Goal: Task Accomplishment & Management: Manage account settings

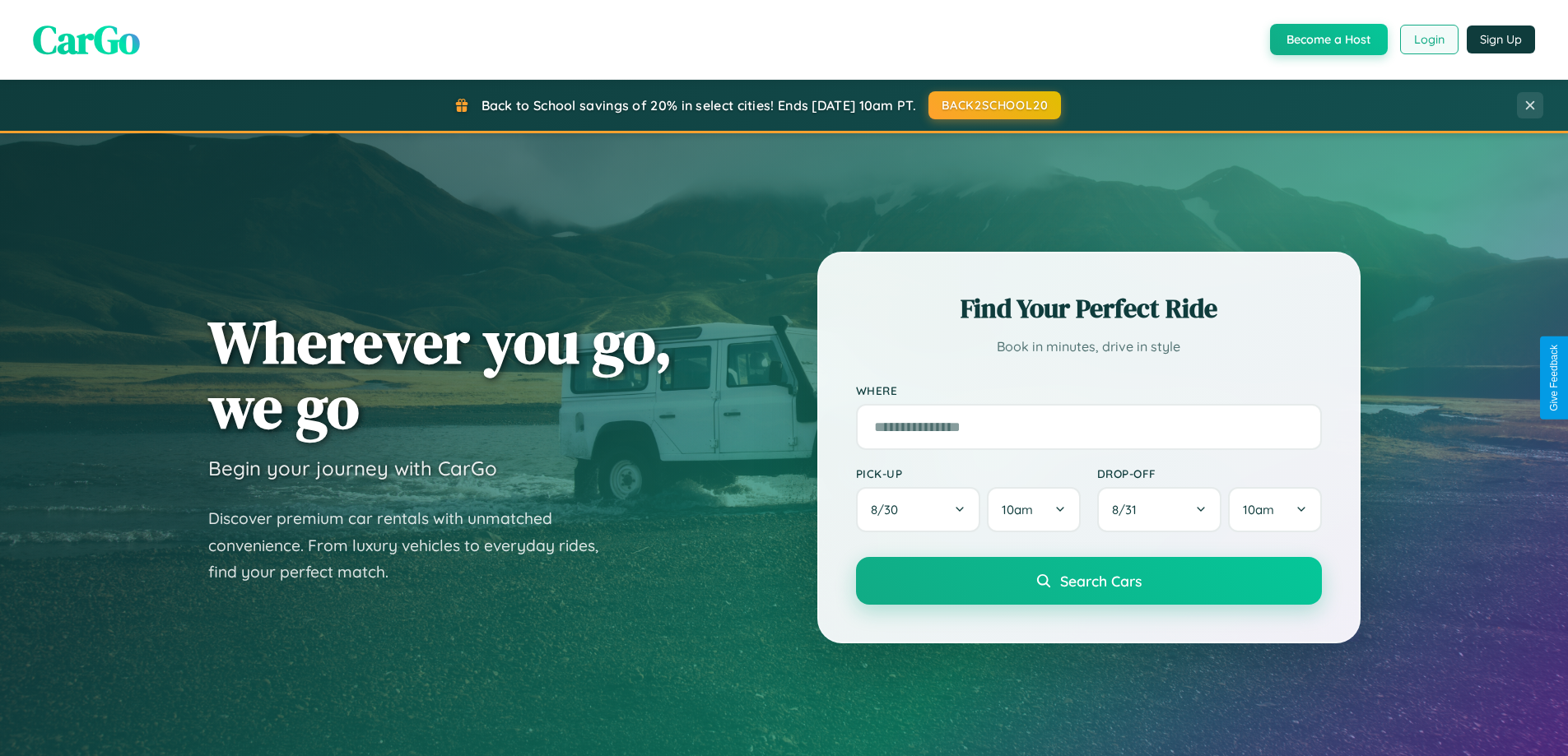
click at [1428, 39] on button "Login" at bounding box center [1428, 39] width 58 height 30
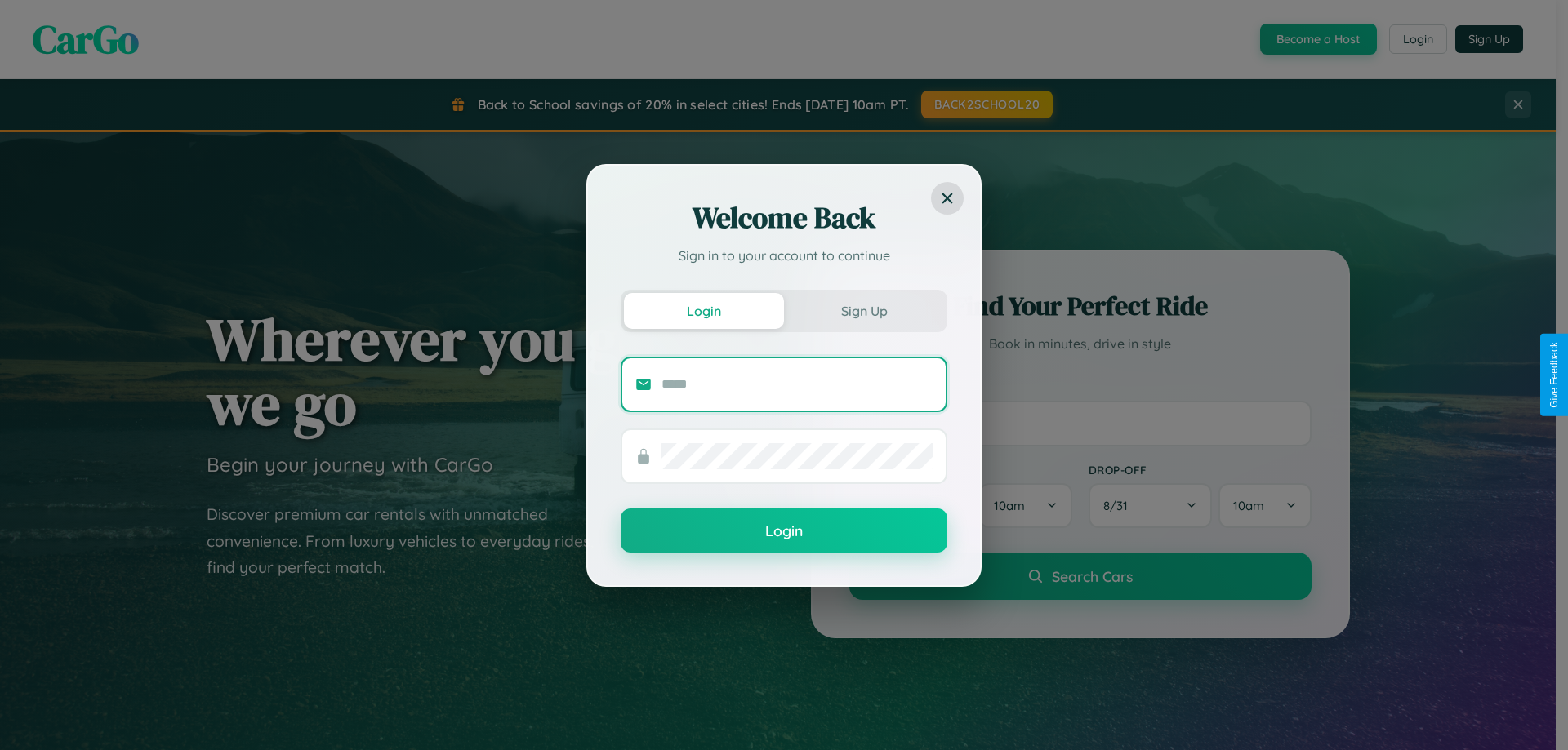
click at [797, 384] on input "text" at bounding box center [796, 384] width 271 height 27
type input "**********"
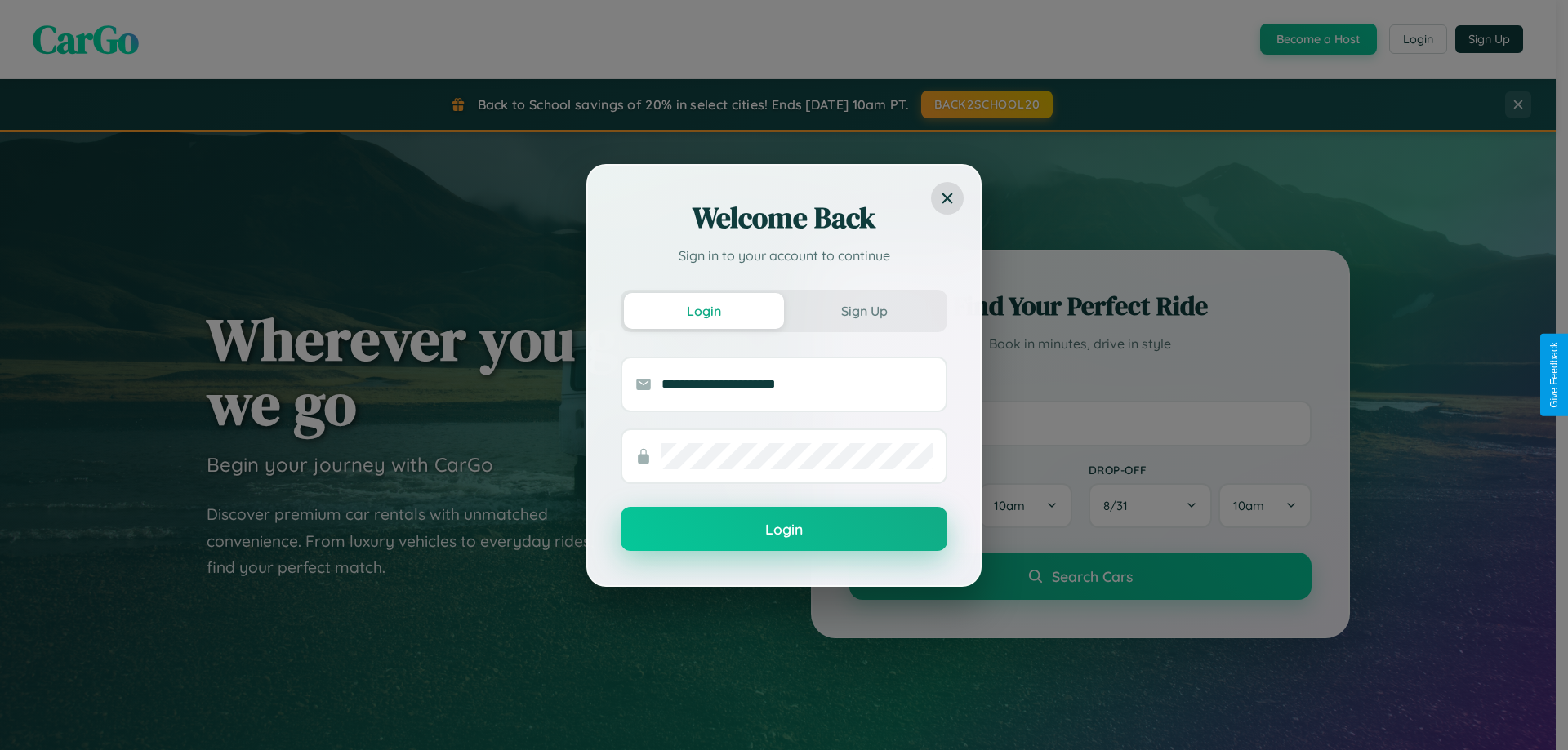
click at [784, 530] on button "Login" at bounding box center [784, 529] width 327 height 44
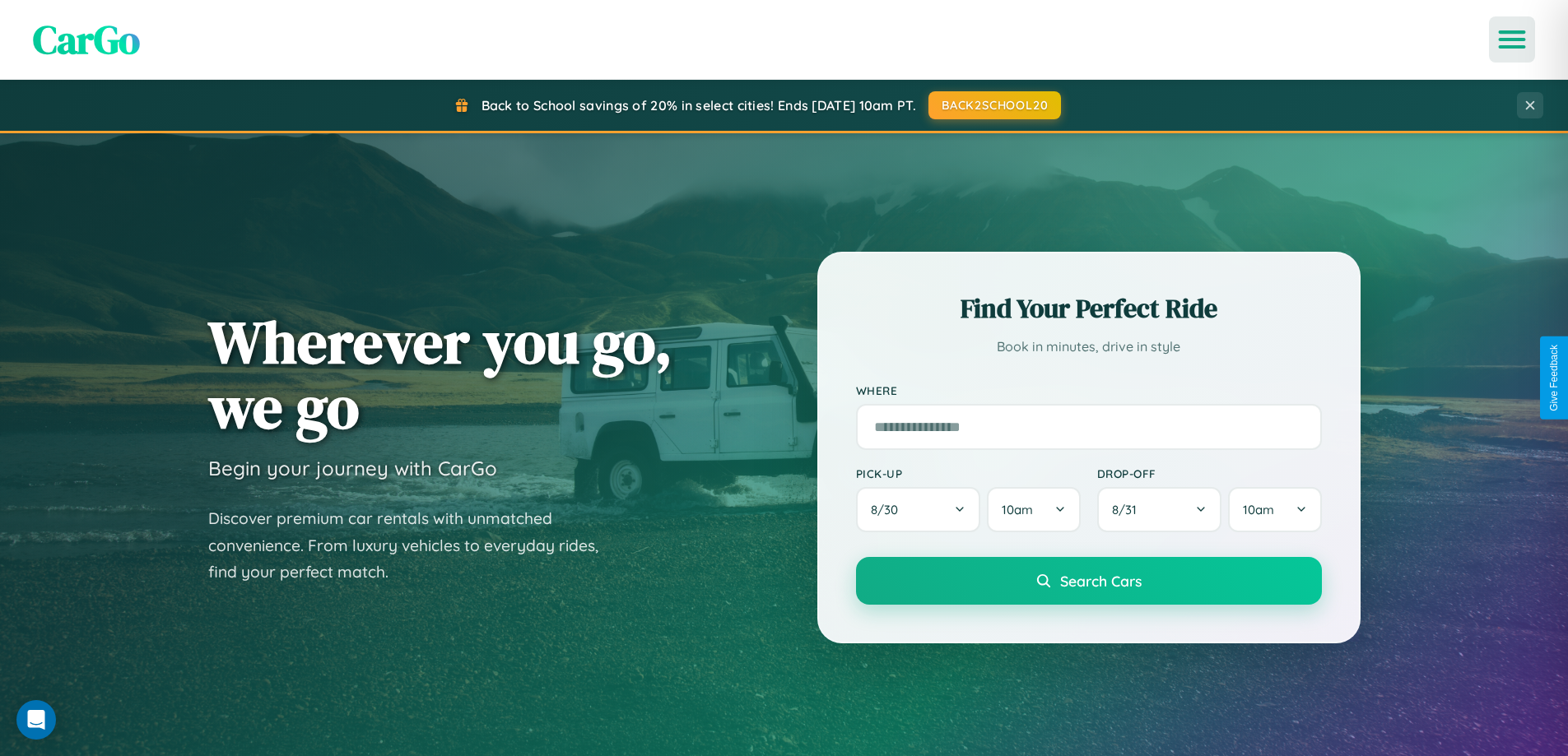
click at [1512, 39] on icon "Open menu" at bounding box center [1512, 39] width 24 height 14
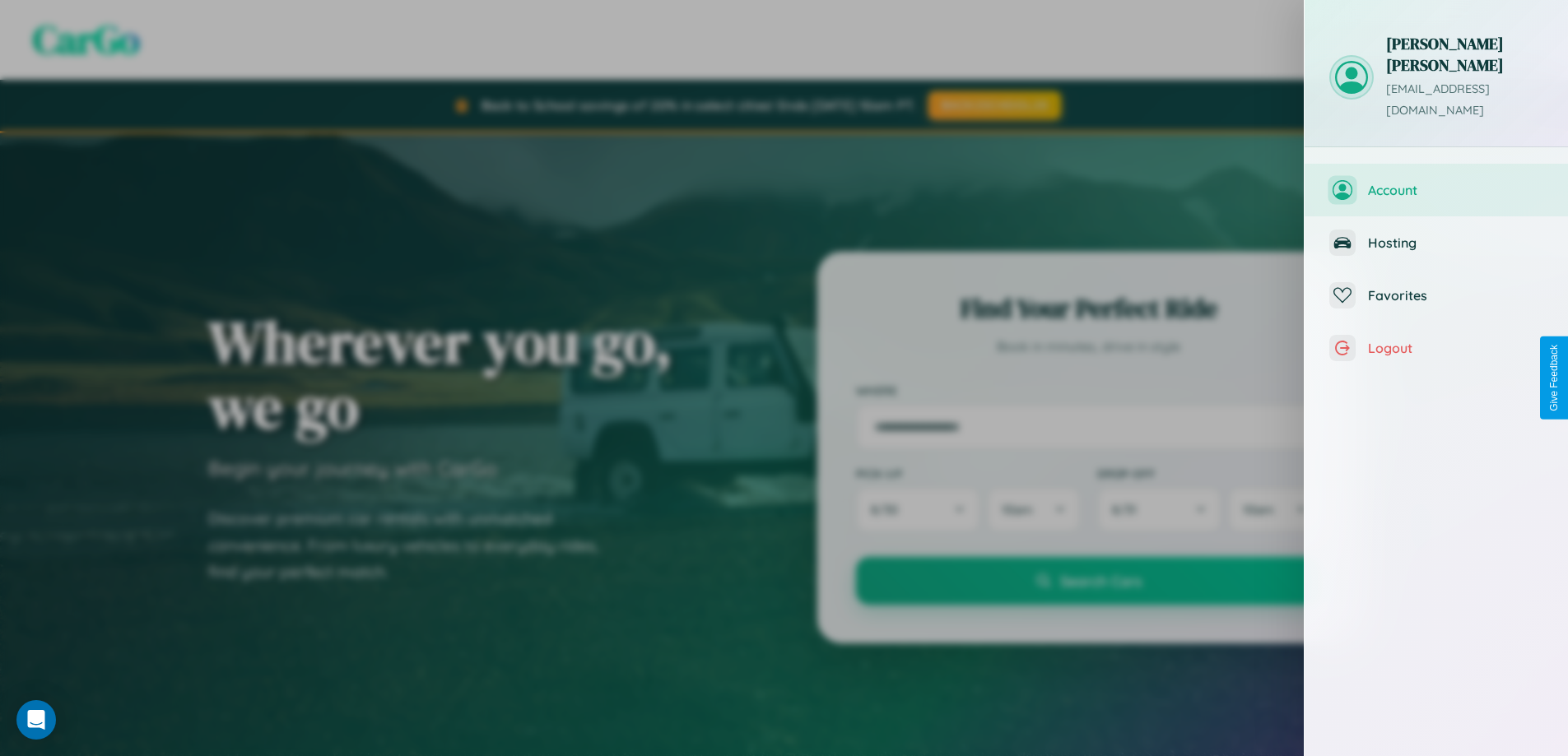
click at [1436, 182] on span "Account" at bounding box center [1455, 189] width 175 height 16
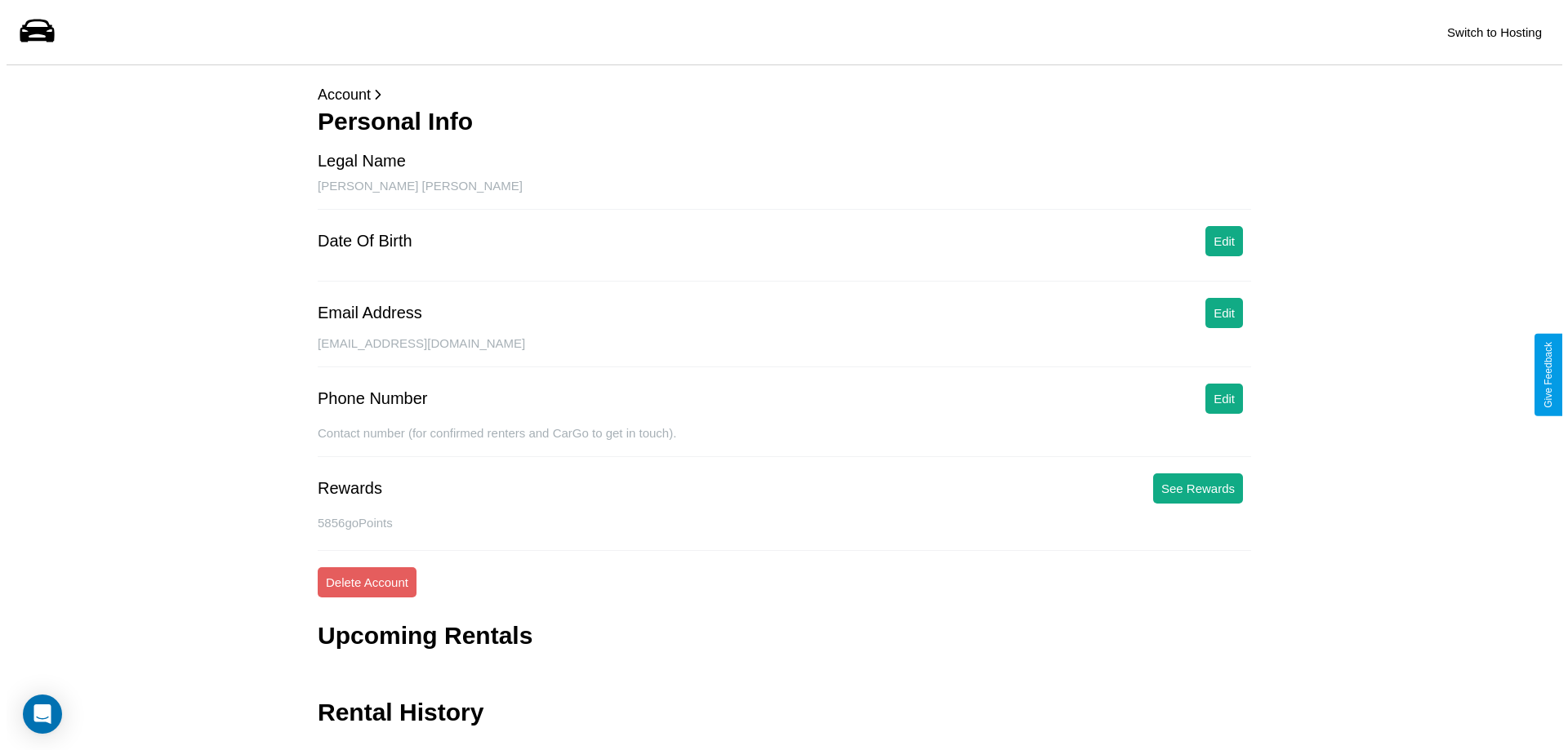
scroll to position [39, 0]
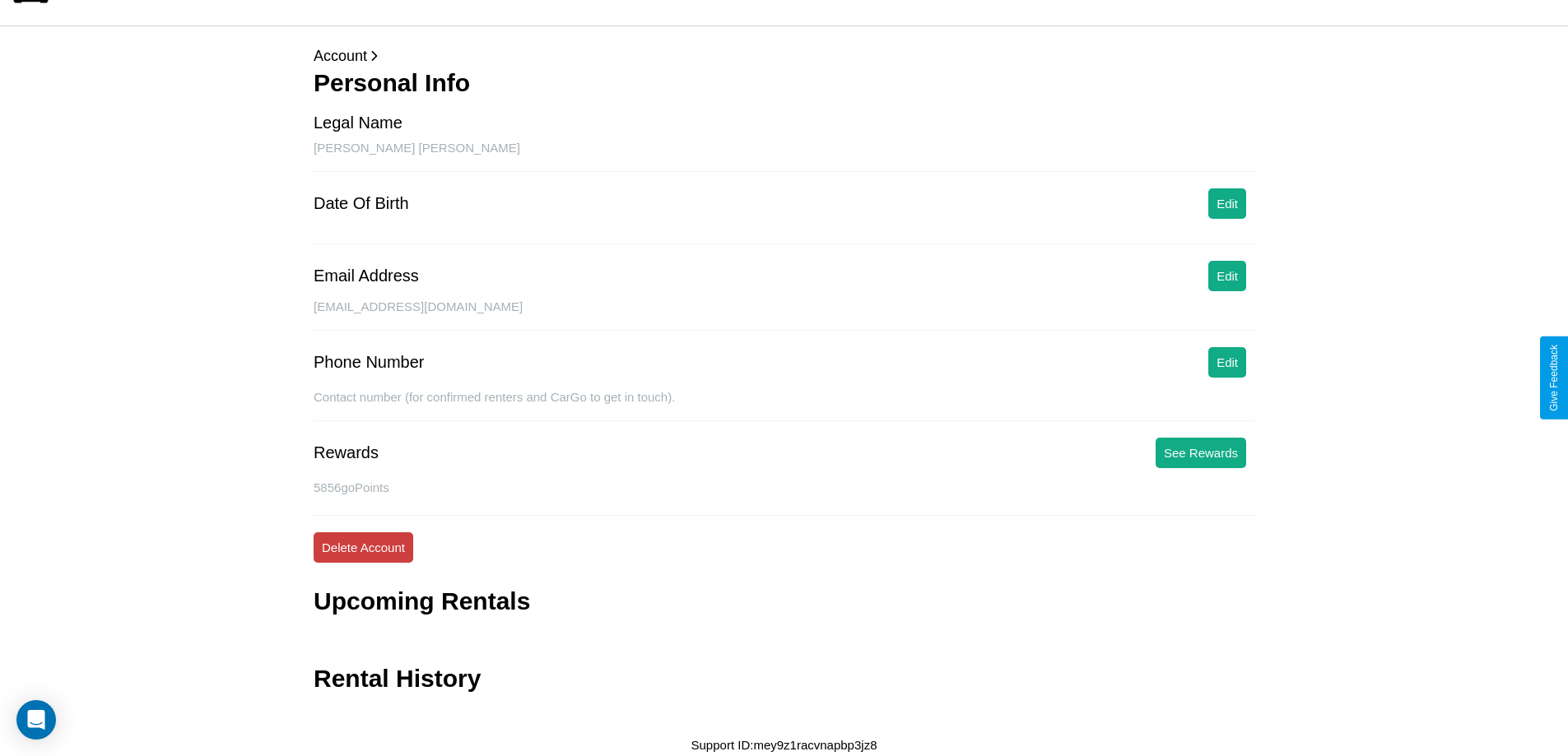
click at [363, 547] on button "Delete Account" at bounding box center [364, 547] width 100 height 31
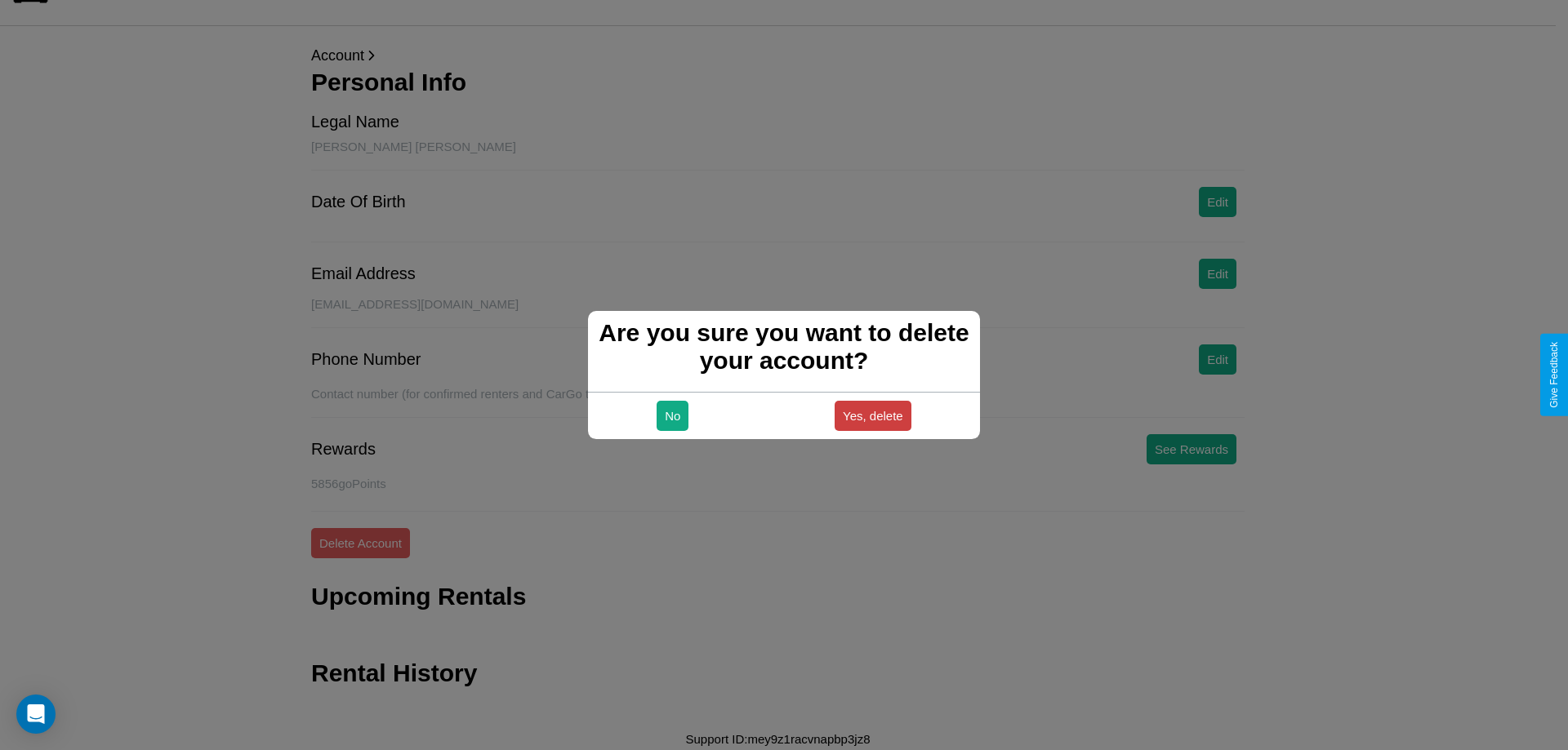
click at [872, 416] on button "Yes, delete" at bounding box center [873, 416] width 77 height 30
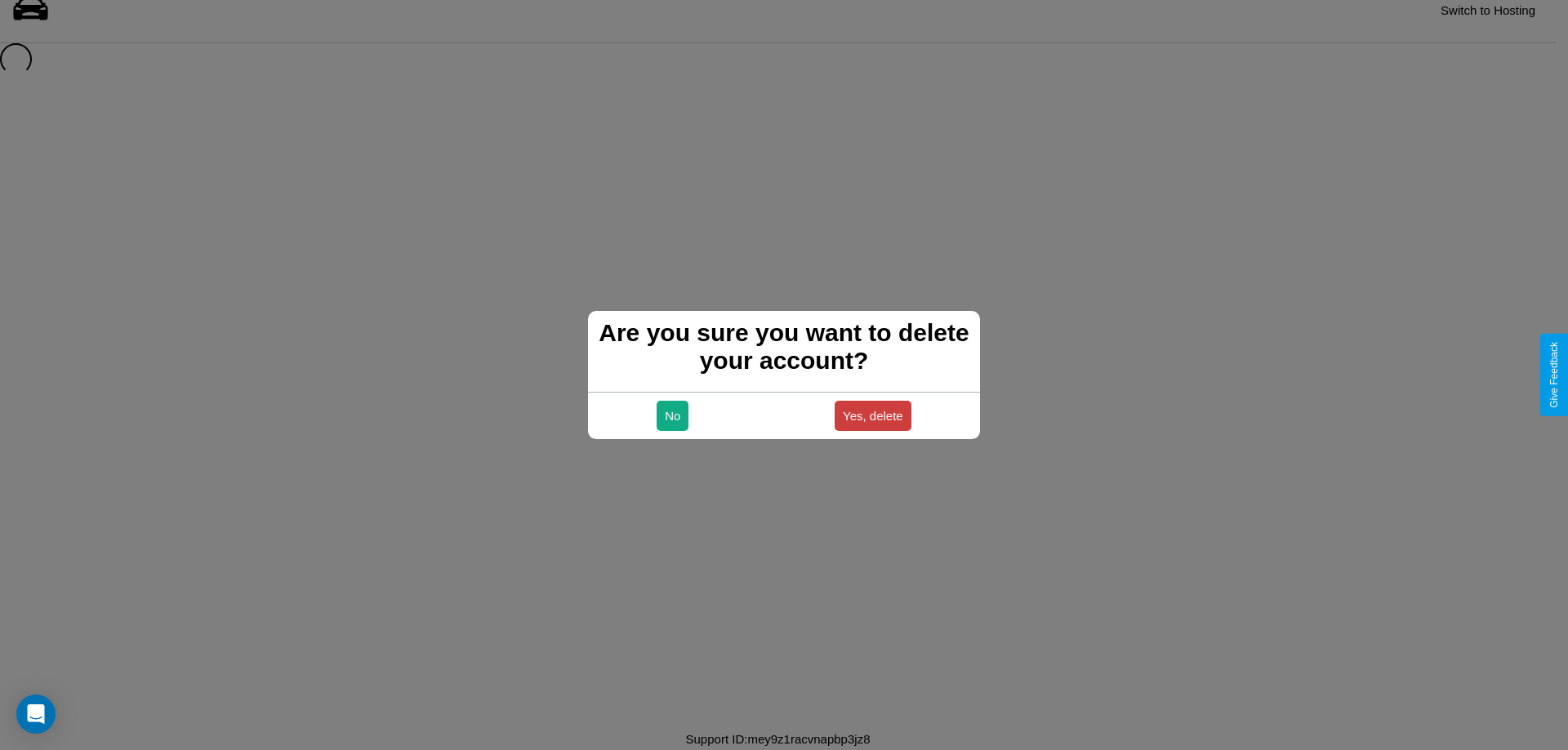
scroll to position [22, 0]
